Goal: Transaction & Acquisition: Purchase product/service

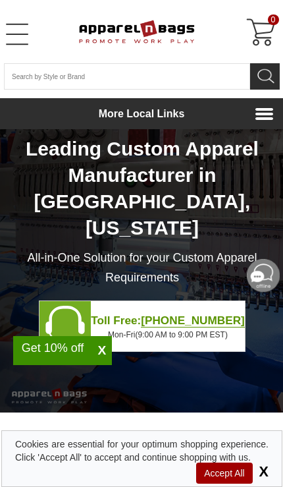
click at [257, 470] on span "X" at bounding box center [261, 471] width 13 height 16
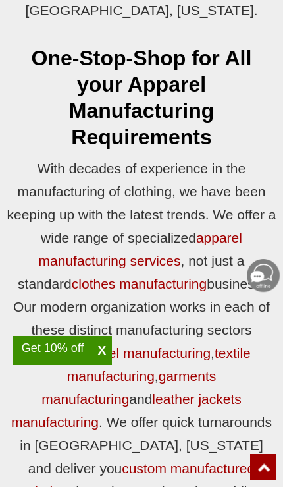
scroll to position [1428, 0]
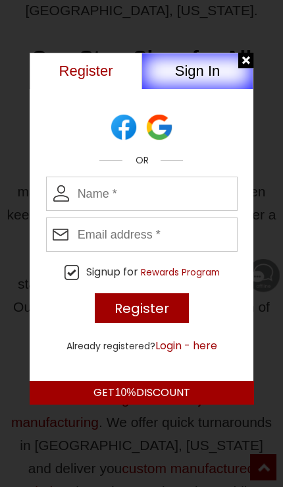
click at [243, 65] on div at bounding box center [246, 61] width 16 height 16
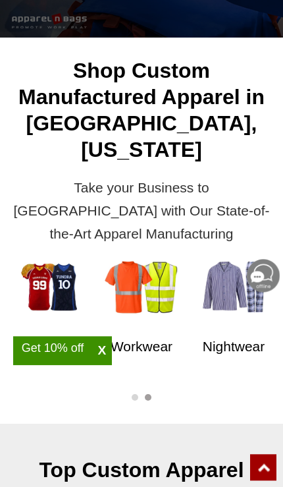
scroll to position [0, 0]
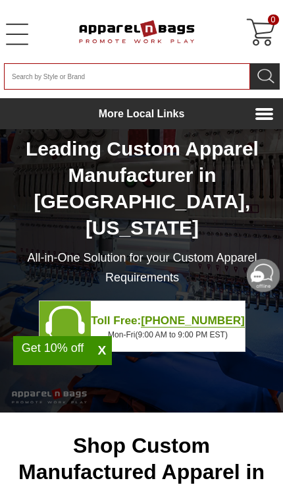
click at [49, 80] on input "Search By Style or Brand" at bounding box center [127, 76] width 246 height 26
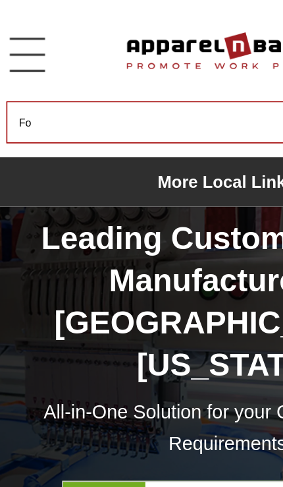
type input "F"
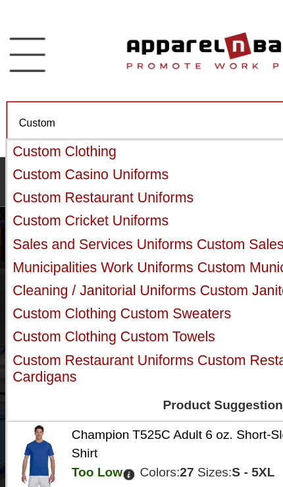
type input "Custom"
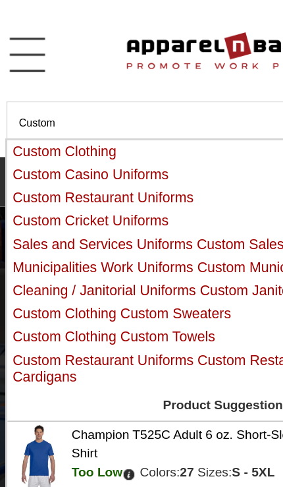
click at [22, 99] on div "Custom Clothing" at bounding box center [145, 95] width 274 height 11
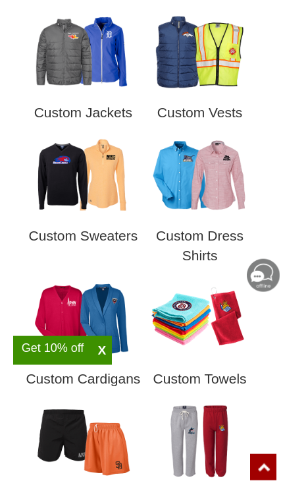
scroll to position [963, 0]
